Goal: Transaction & Acquisition: Obtain resource

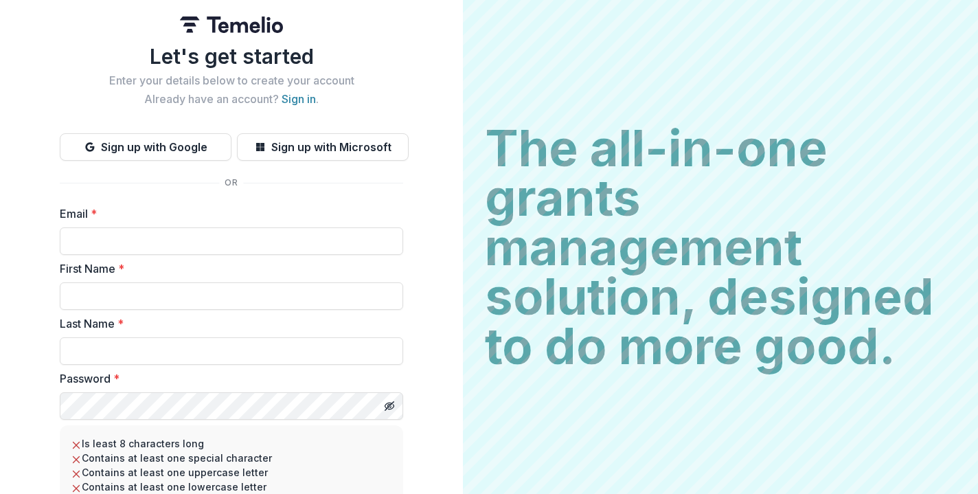
scroll to position [5, 0]
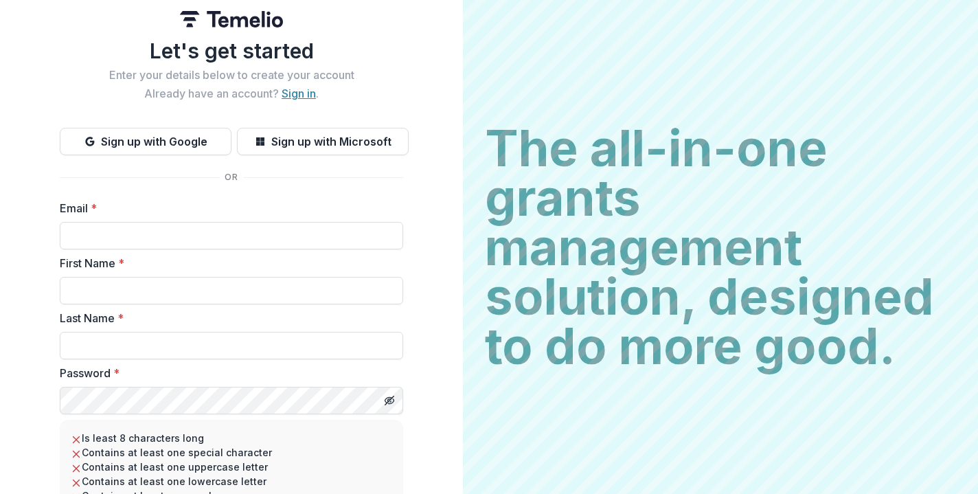
click at [298, 96] on link "Sign in" at bounding box center [299, 94] width 34 height 14
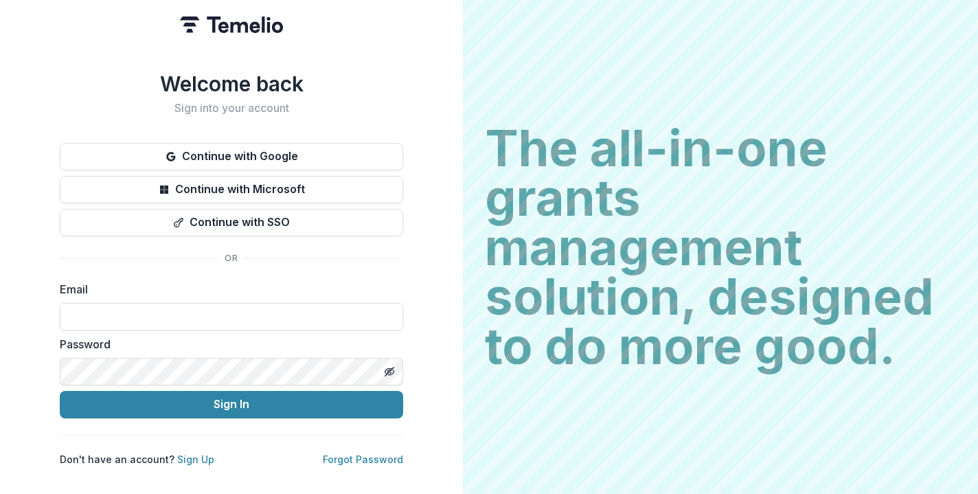
type input "**********"
click at [276, 414] on div "**********" at bounding box center [232, 268] width 344 height 394
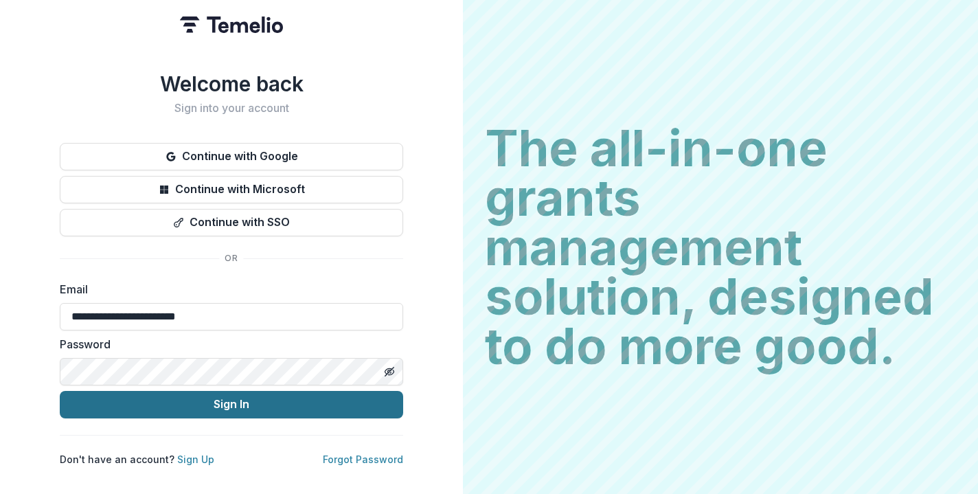
click at [271, 405] on button "Sign In" at bounding box center [232, 404] width 344 height 27
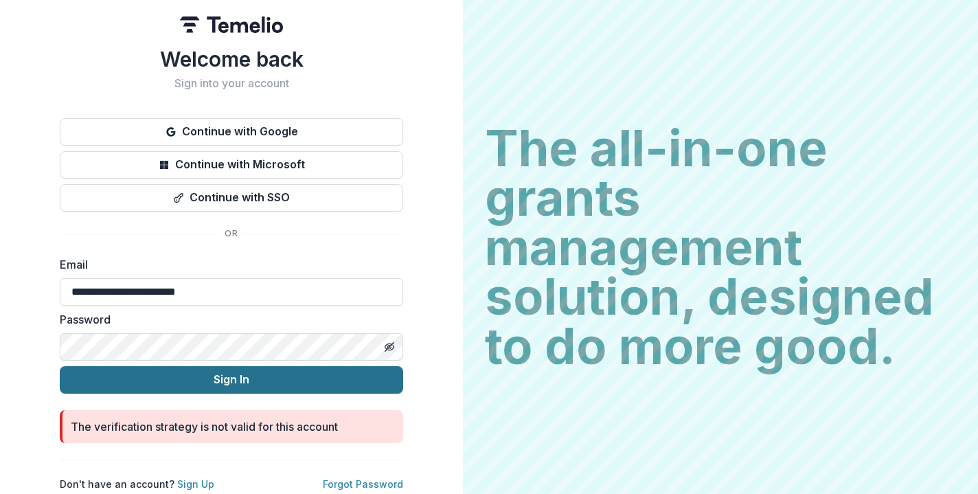
click at [229, 374] on button "Sign In" at bounding box center [232, 379] width 344 height 27
click at [250, 374] on button "Sign In" at bounding box center [232, 379] width 344 height 27
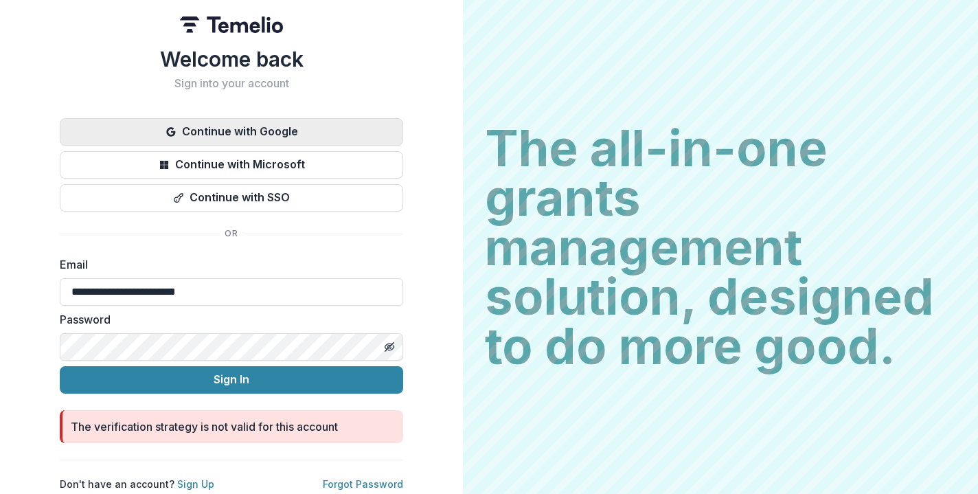
click at [267, 124] on button "Continue with Google" at bounding box center [232, 131] width 344 height 27
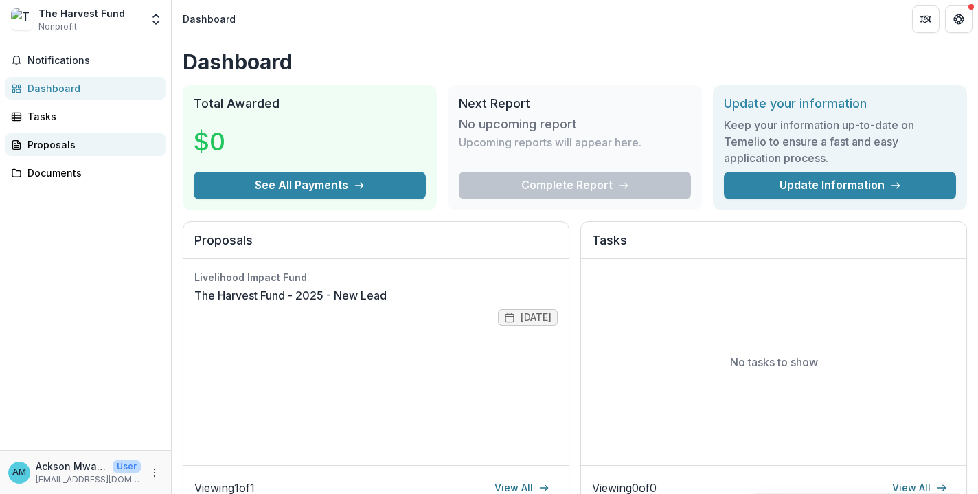
click at [56, 144] on div "Proposals" at bounding box center [90, 144] width 127 height 14
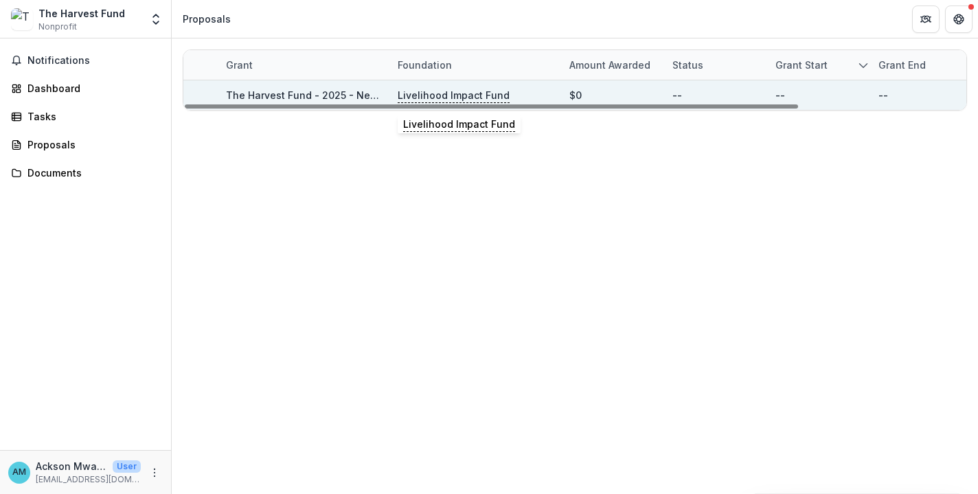
click at [462, 91] on p "Livelihood Impact Fund" at bounding box center [454, 95] width 112 height 15
click at [286, 91] on link "The Harvest Fund - 2025 - New Lead" at bounding box center [315, 95] width 179 height 12
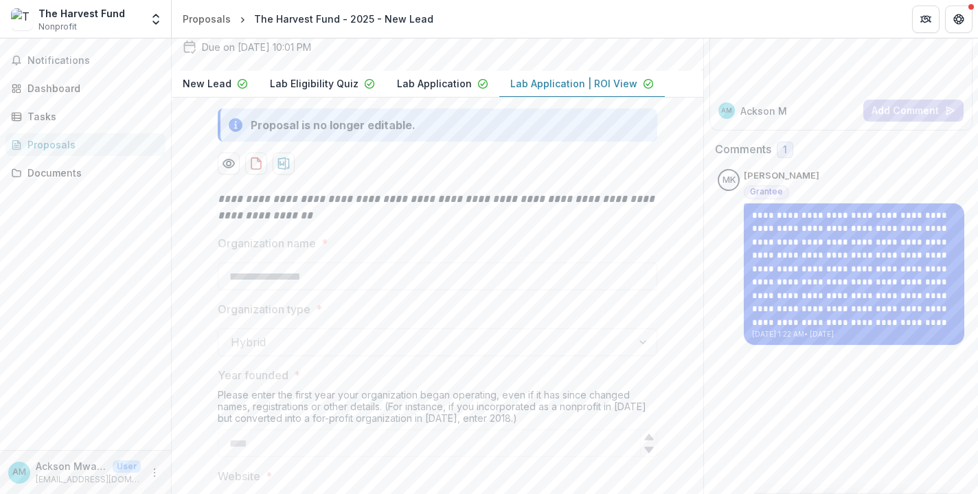
scroll to position [139, 0]
click at [252, 170] on icon "download-proposal" at bounding box center [256, 163] width 14 height 14
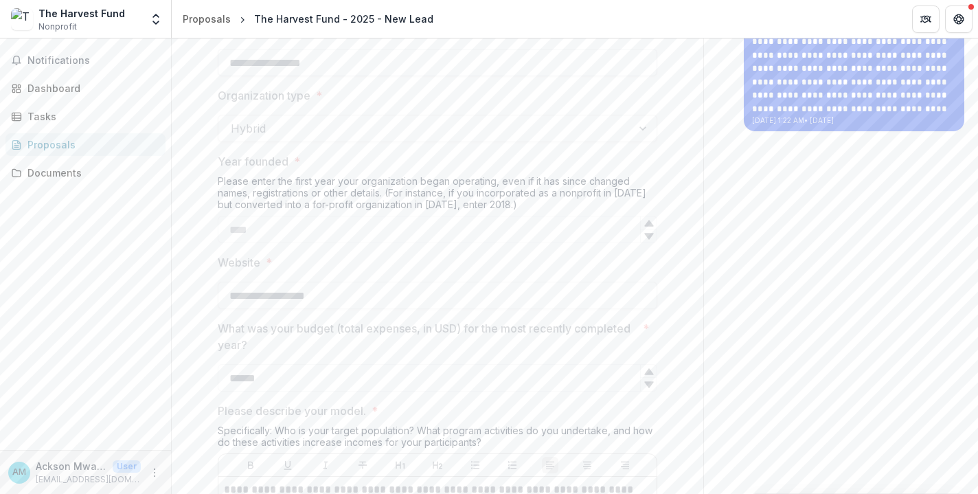
scroll to position [353, 0]
